Goal: Task Accomplishment & Management: Complete application form

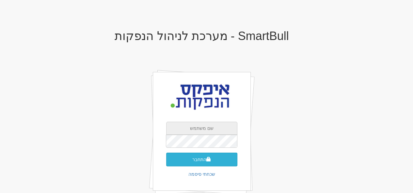
type input "apex"
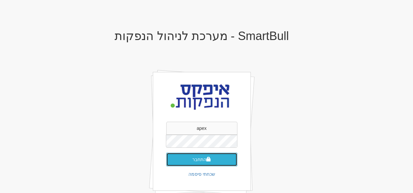
click at [196, 160] on button "התחבר" at bounding box center [201, 160] width 71 height 14
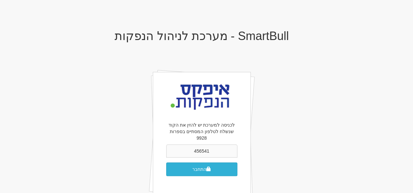
type input "456541"
click at [211, 164] on button "התחבר" at bounding box center [201, 170] width 71 height 14
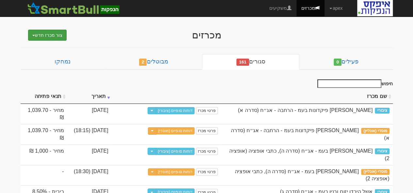
click at [42, 34] on button "צור מכרז חדש" at bounding box center [47, 35] width 39 height 11
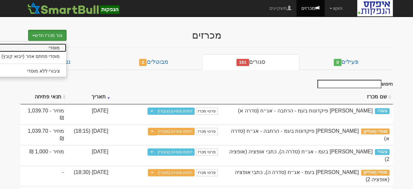
click at [52, 46] on link "מוסדי" at bounding box center [30, 47] width 71 height 8
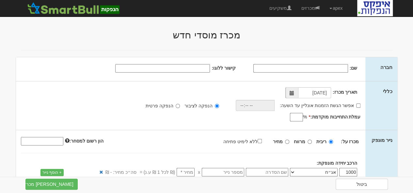
click at [302, 69] on input "שם:" at bounding box center [300, 68] width 95 height 8
type input "p"
type input "פאי ריביות בע"מ"
click at [358, 105] on input "אפשר הגשת הזמנות אונליין עד השעה:" at bounding box center [358, 106] width 4 height 4
checkbox input "true"
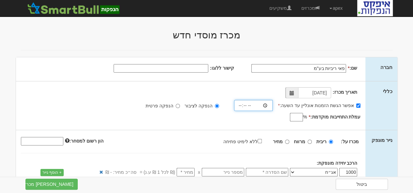
click at [266, 106] on input "time" at bounding box center [253, 105] width 39 height 11
type input "18:15"
click at [295, 118] on input "עמלת התחייבות מוקדמת: *" at bounding box center [296, 117] width 13 height 8
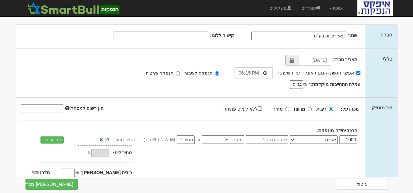
type input "0.04"
click at [311, 108] on input "מרווח" at bounding box center [309, 109] width 4 height 4
radio input "true"
click at [274, 141] on input "text" at bounding box center [267, 140] width 42 height 8
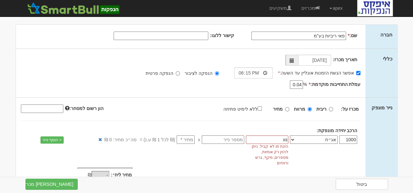
type input "x"
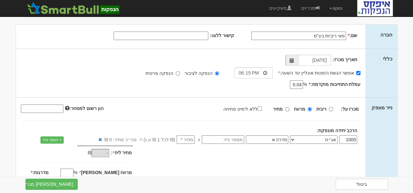
type input "סדרה א"
drag, startPoint x: 233, startPoint y: 142, endPoint x: 229, endPoint y: 141, distance: 4.0
click at [233, 142] on input "text" at bounding box center [223, 140] width 42 height 8
click at [192, 141] on input "number" at bounding box center [185, 140] width 18 height 8
type input "1"
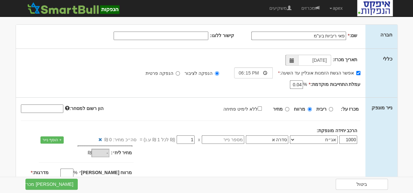
type input "1,000"
type input "1"
click at [73, 174] on input "מרווח [PERSON_NAME]׳" at bounding box center [66, 173] width 13 height 8
type input "0.15"
click at [113, 177] on input "מדרגות: *" at bounding box center [119, 181] width 13 height 8
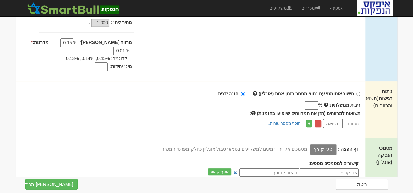
scroll to position [196, 0]
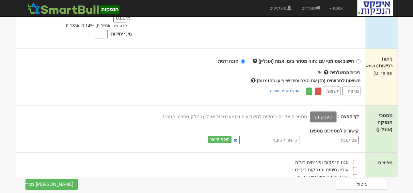
type input "0.01"
click at [324, 112] on label "טען קובץ" at bounding box center [323, 117] width 27 height 11
click at [308, 113] on input "טען קובץ" at bounding box center [308, 116] width 0 height 7
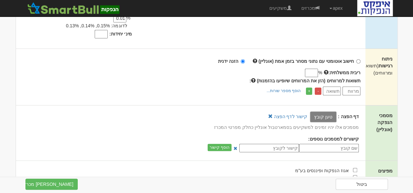
scroll to position [261, 0]
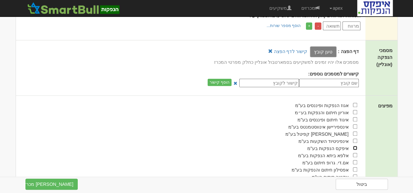
click at [355, 146] on input "checkbox" at bounding box center [355, 148] width 4 height 4
checkbox input "true"
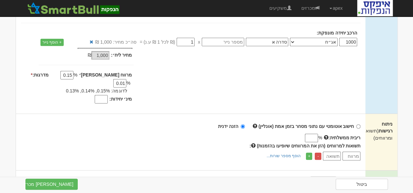
scroll to position [98, 0]
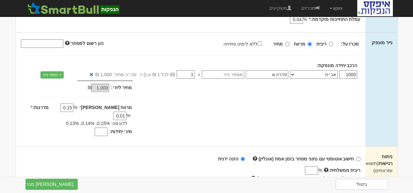
click at [100, 128] on input "מינ׳ יחידות:" at bounding box center [101, 132] width 13 height 8
type input "800"
click at [177, 115] on div "מחיר מינ׳: 1,000 ₪ * %" at bounding box center [190, 110] width 349 height 58
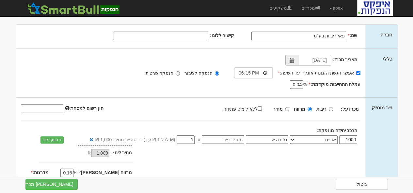
scroll to position [65, 0]
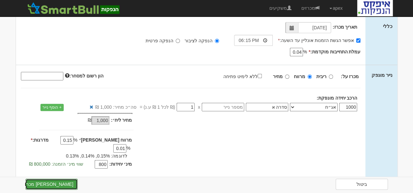
click at [51, 183] on button "צור מכרז" at bounding box center [51, 184] width 52 height 11
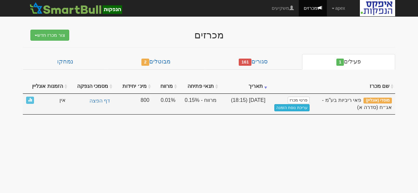
click at [291, 107] on link "עריכת נוסח הזמנה" at bounding box center [291, 107] width 35 height 7
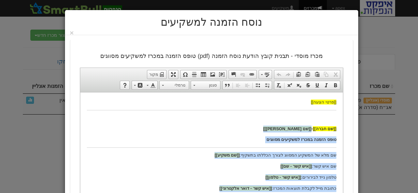
drag, startPoint x: 259, startPoint y: 128, endPoint x: 241, endPoint y: 128, distance: 18.3
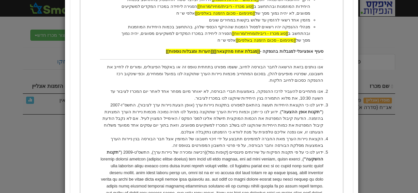
scroll to position [163, 0]
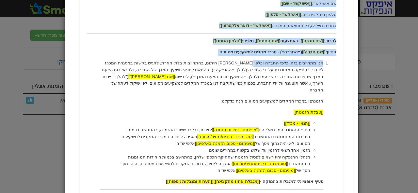
click at [255, 64] on p "אנו מתחייבים בזה, כלפי החברה וכלפי הפניקס חיתום, בהתחייבות בלתי חוזרת, להגיש בק…" at bounding box center [210, 77] width 223 height 34
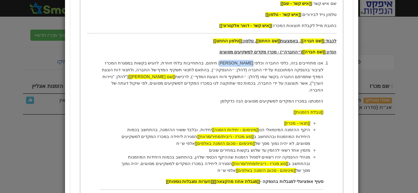
drag, startPoint x: 259, startPoint y: 63, endPoint x: 237, endPoint y: 63, distance: 21.5
click at [237, 63] on p "אנו מתחייבים בזה, כלפי החברה וכלפי הפניקס חיתום, בהתחייבות בלתי חוזרת, להגיש בק…" at bounding box center [210, 77] width 223 height 34
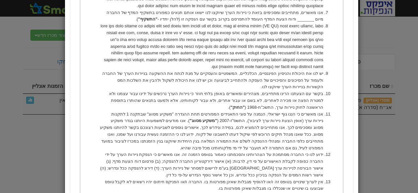
scroll to position [555, 0]
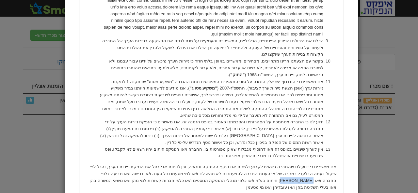
drag, startPoint x: 125, startPoint y: 160, endPoint x: 103, endPoint y: 160, distance: 22.2
click at [103, 164] on p "אנו מאשרים כי ידוע לנו שהחברה רשאית לקבוע ולשנות את היקף ההנפקה ותנאיה, וכן לדח…" at bounding box center [210, 177] width 249 height 27
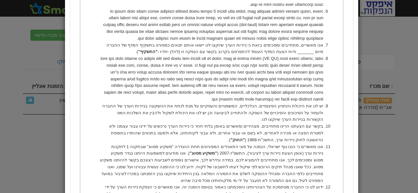
scroll to position [457, 0]
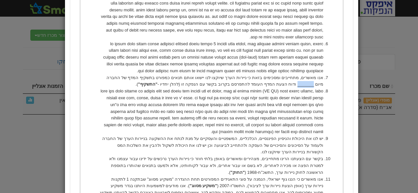
drag, startPoint x: 117, startPoint y: 64, endPoint x: 99, endPoint y: 64, distance: 17.6
click at [99, 75] on li "אנו מאשרים, מתחייבים ומסכימים בזאת כי ניירות הערך שיוקצו לנו יישאו אותם תנאים כ…" at bounding box center [210, 82] width 223 height 14
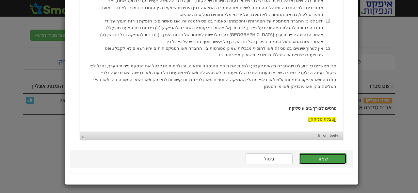
click at [330, 160] on button "שמור" at bounding box center [322, 159] width 47 height 11
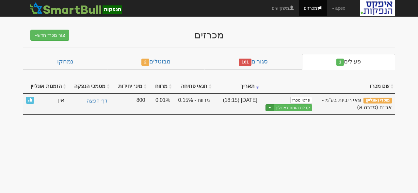
click at [271, 107] on span "button" at bounding box center [269, 107] width 3 height 1
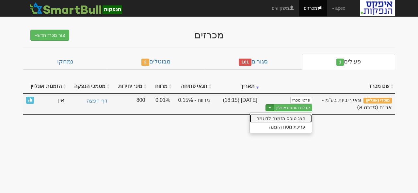
click at [285, 118] on link "הצג טופס הזמנה לדוגמה" at bounding box center [281, 118] width 62 height 8
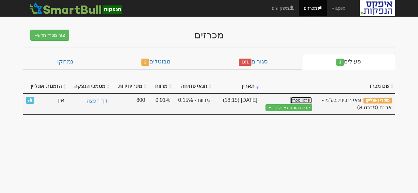
click at [300, 98] on link "פרטי מכרז" at bounding box center [301, 100] width 22 height 7
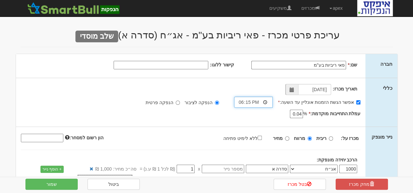
click at [271, 103] on input "18:15" at bounding box center [253, 102] width 39 height 11
type input "18:30"
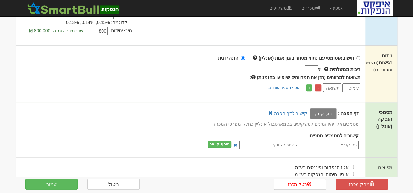
scroll to position [228, 0]
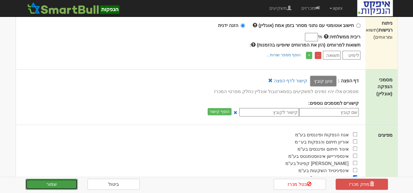
click at [52, 186] on button "שמור" at bounding box center [51, 184] width 52 height 11
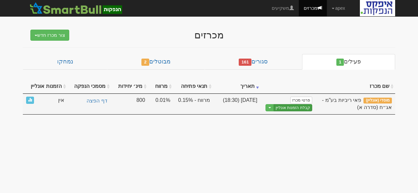
click at [288, 106] on link "קבלת הזמנות אונליין" at bounding box center [292, 108] width 38 height 8
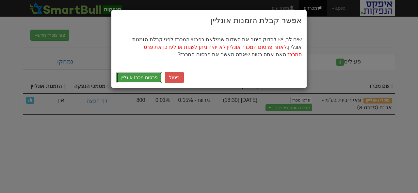
click at [135, 77] on button "פרסום מכרז אונליין" at bounding box center [139, 77] width 46 height 11
